Goal: Information Seeking & Learning: Check status

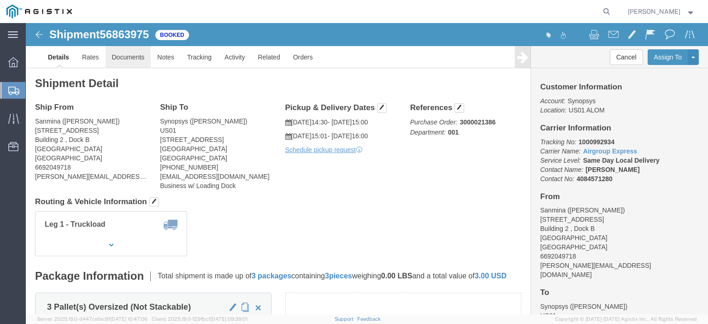
click link "Documents"
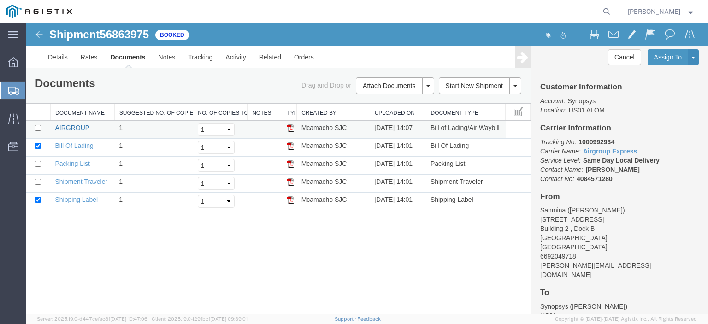
click at [77, 130] on link "AIRGROUP" at bounding box center [72, 127] width 34 height 7
